Goal: Task Accomplishment & Management: Manage account settings

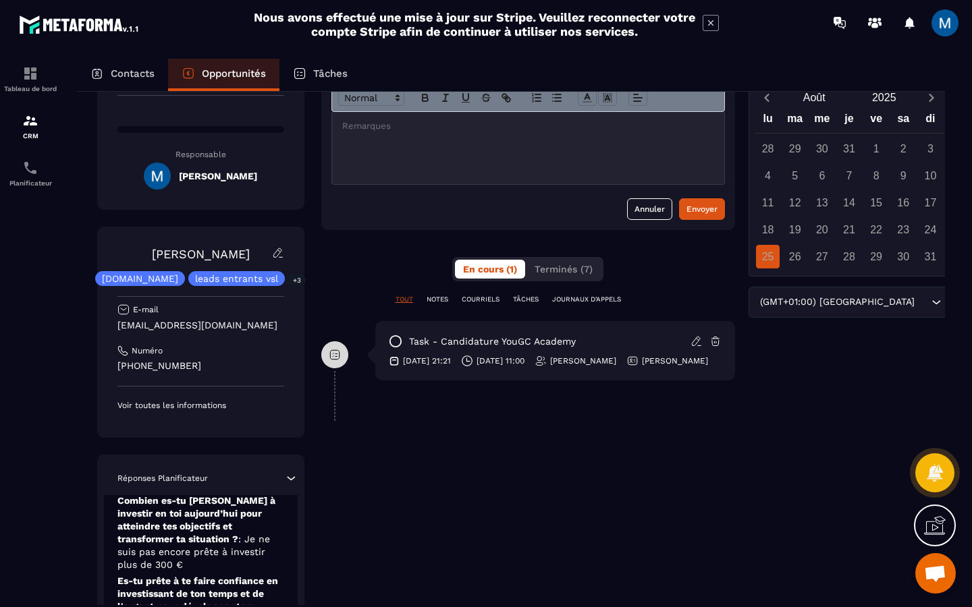
scroll to position [96, 0]
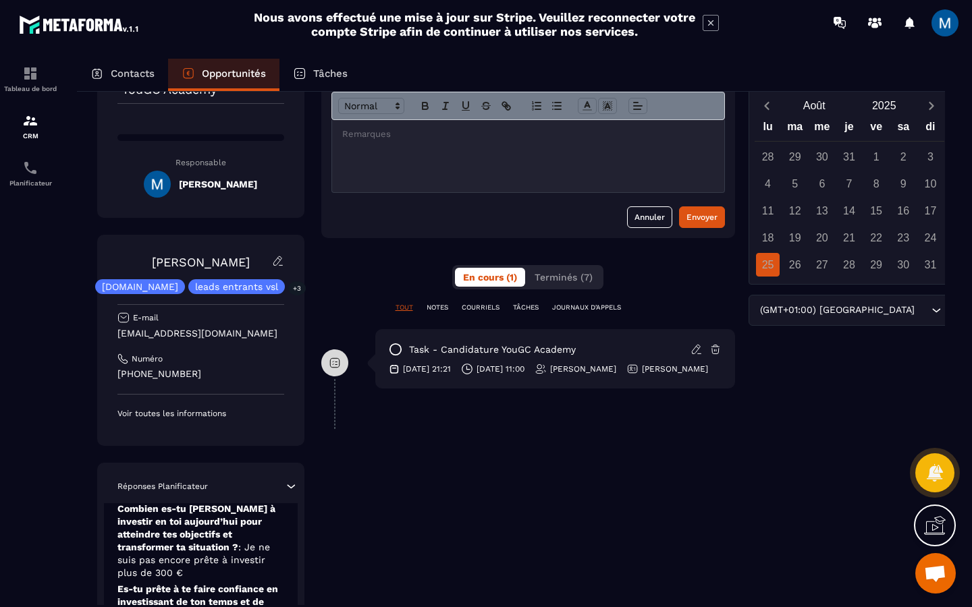
click at [447, 155] on div at bounding box center [528, 156] width 392 height 72
click at [704, 221] on div "Envoyer" at bounding box center [701, 217] width 31 height 13
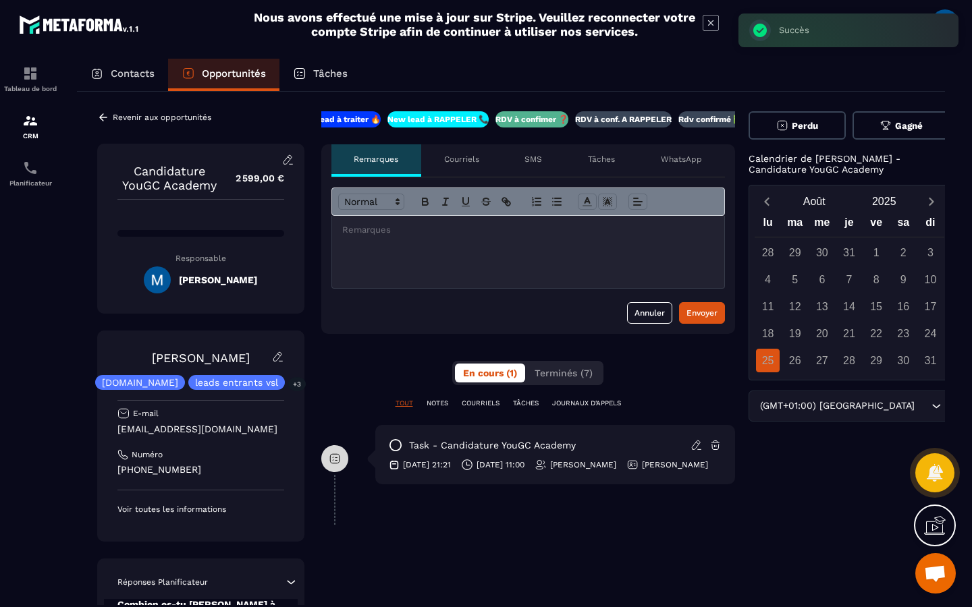
scroll to position [0, 0]
click at [644, 121] on p "RDV à conf. A RAPPELER" at bounding box center [623, 120] width 96 height 11
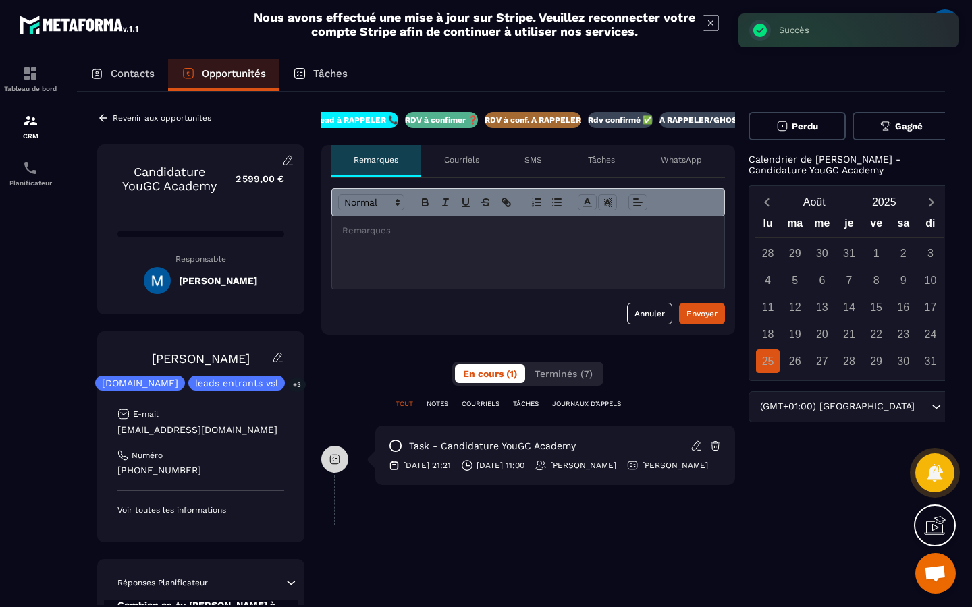
scroll to position [0, 115]
click at [107, 120] on icon at bounding box center [103, 118] width 12 height 12
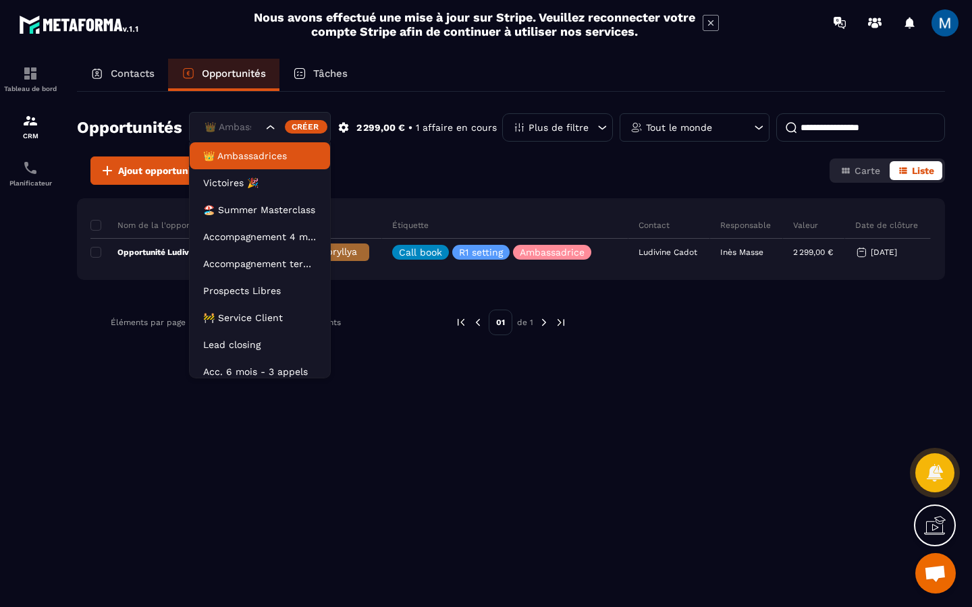
click at [265, 126] on div "👑 Ambassadrices" at bounding box center [260, 127] width 142 height 31
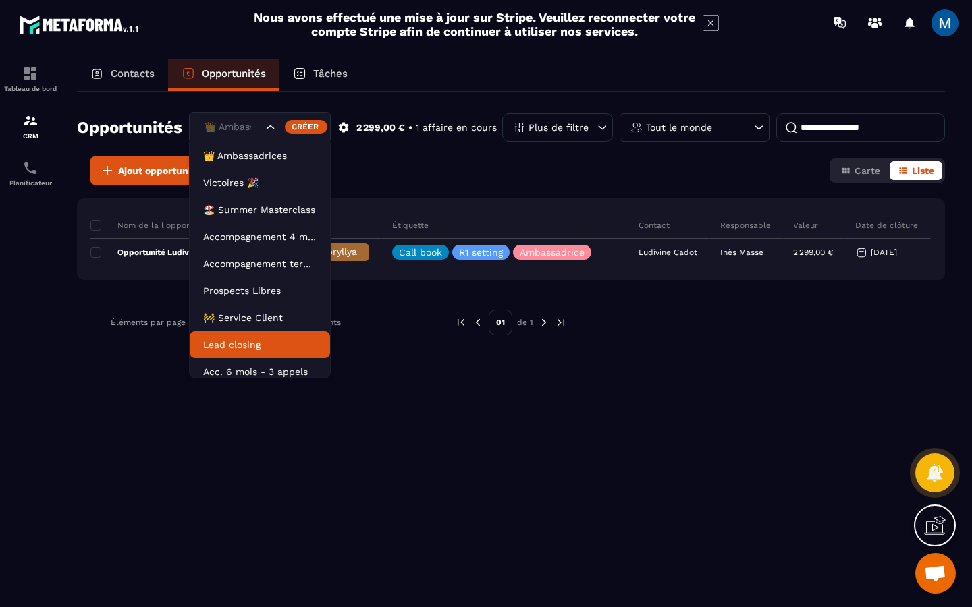
click at [279, 339] on p "Lead closing" at bounding box center [259, 344] width 113 height 13
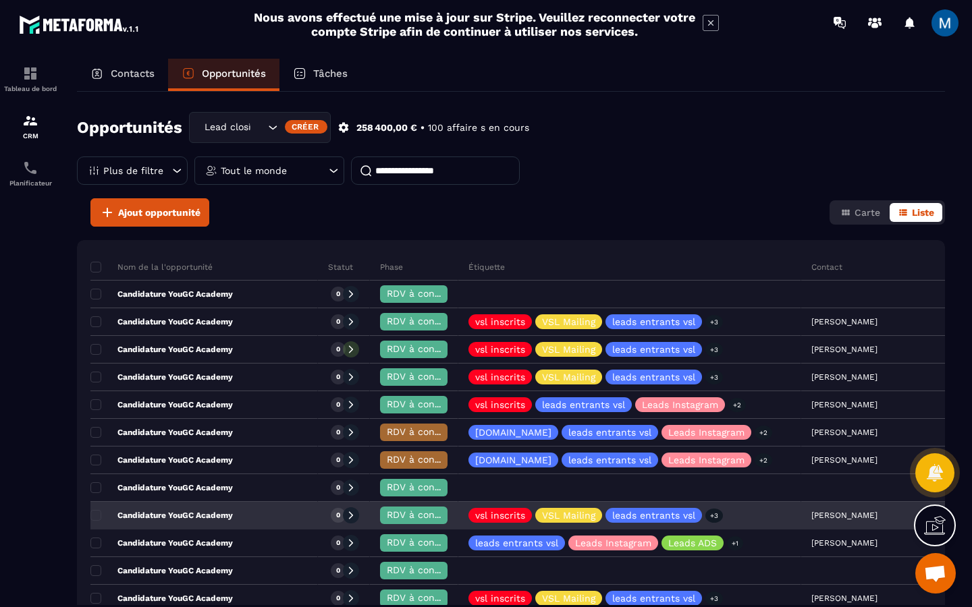
scroll to position [123, 0]
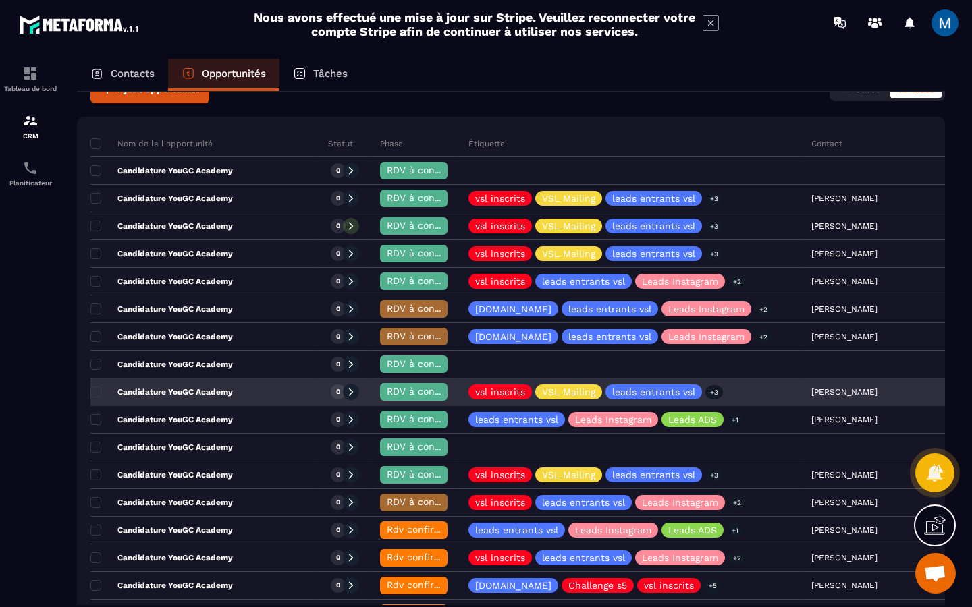
click at [387, 391] on span "RDV à confimer ❓" at bounding box center [430, 391] width 87 height 11
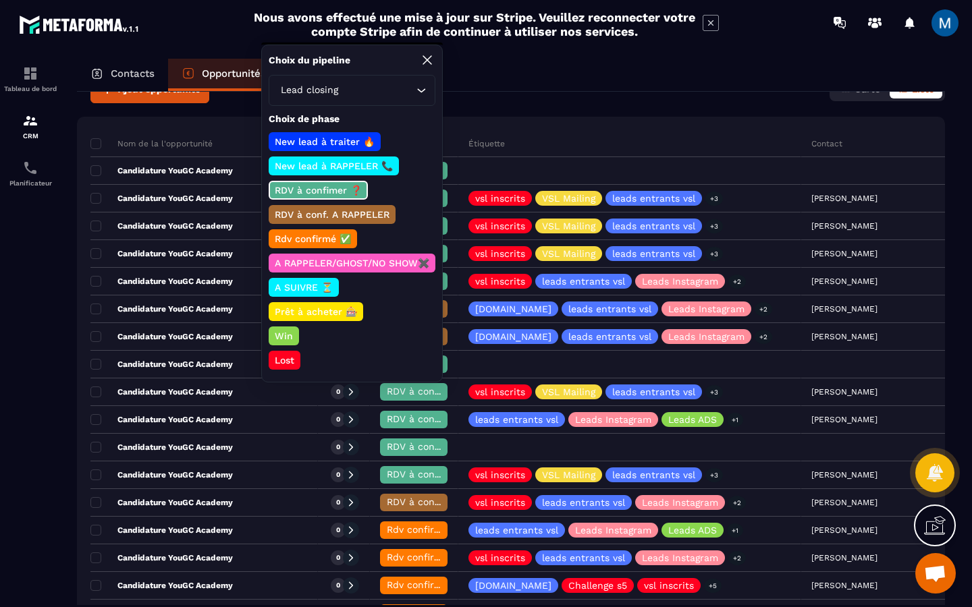
click at [327, 213] on p "RDV à conf. A RAPPELER" at bounding box center [332, 214] width 119 height 13
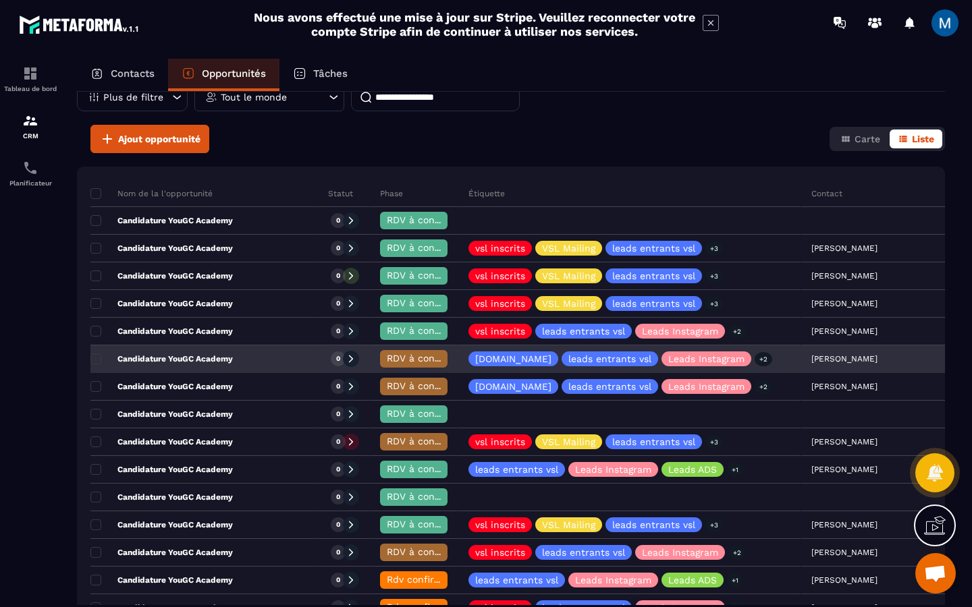
scroll to position [72, 0]
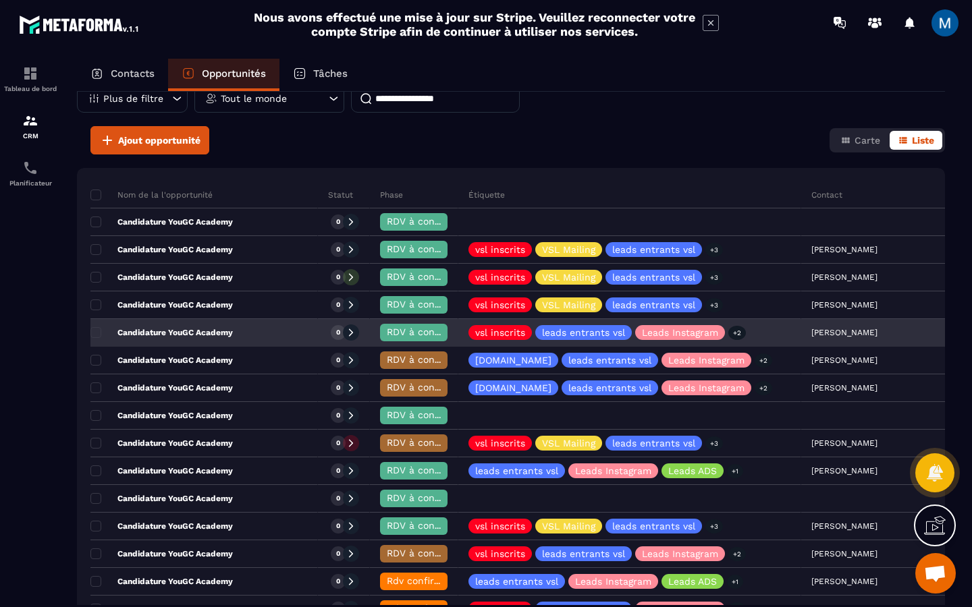
click at [251, 334] on div "Candidature YouGC Academy" at bounding box center [203, 333] width 227 height 27
